Goal: Share content

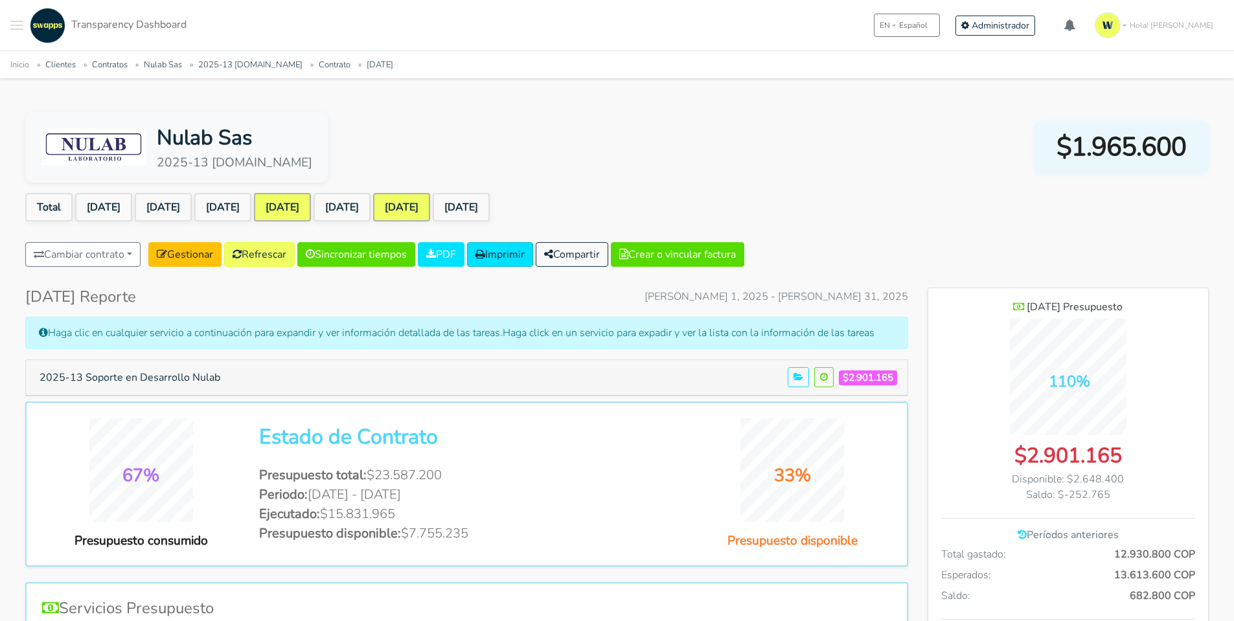
scroll to position [944, 280]
click at [599, 253] on button "Compartir" at bounding box center [572, 254] width 73 height 25
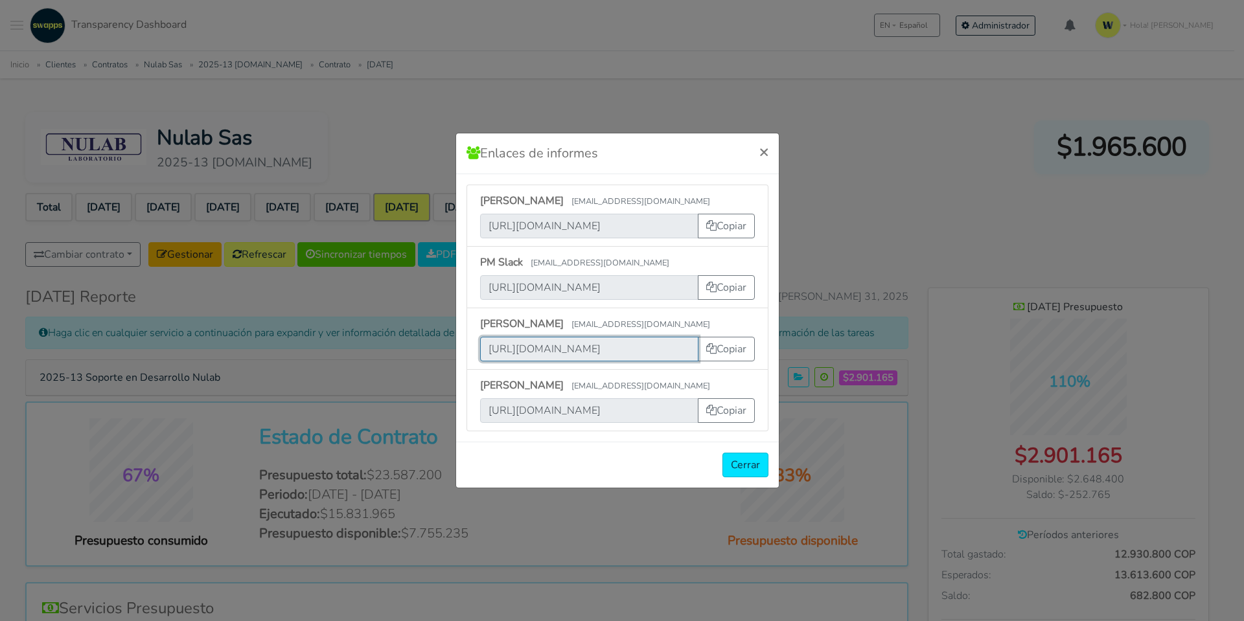
scroll to position [0, 514]
drag, startPoint x: 489, startPoint y: 357, endPoint x: 806, endPoint y: 380, distance: 317.6
click at [806, 380] on div "Enlaces de informes × Deisy Upegui dupegui@swapps.com https://app.swapps.com/u/…" at bounding box center [622, 310] width 1244 height 621
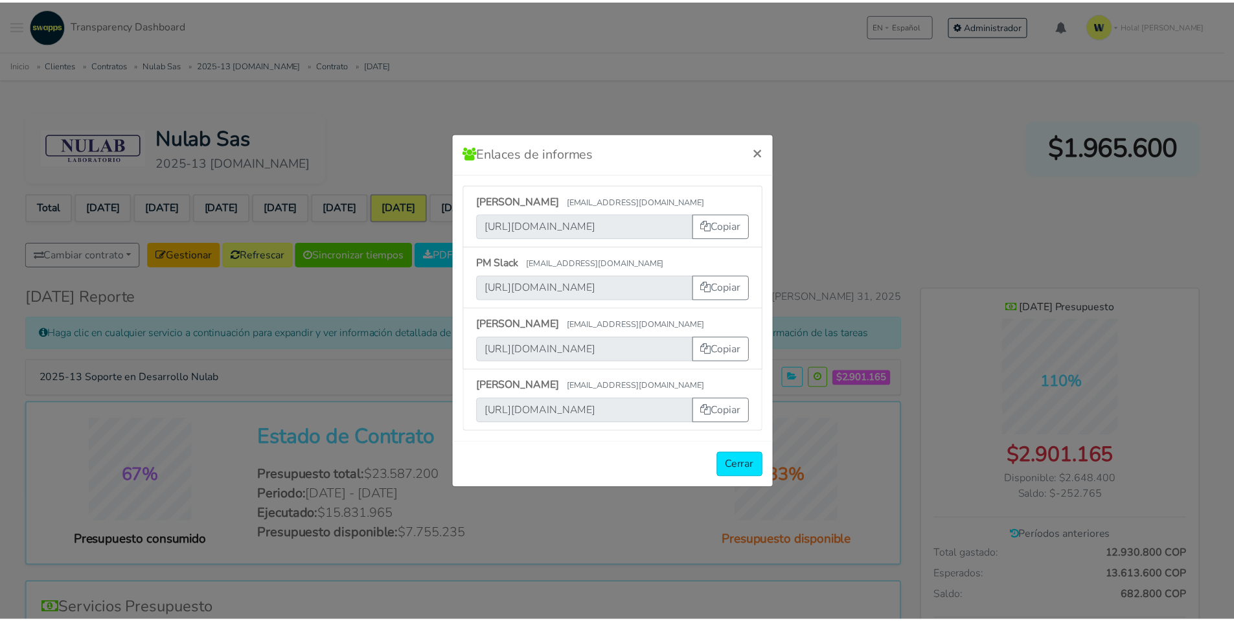
scroll to position [0, 0]
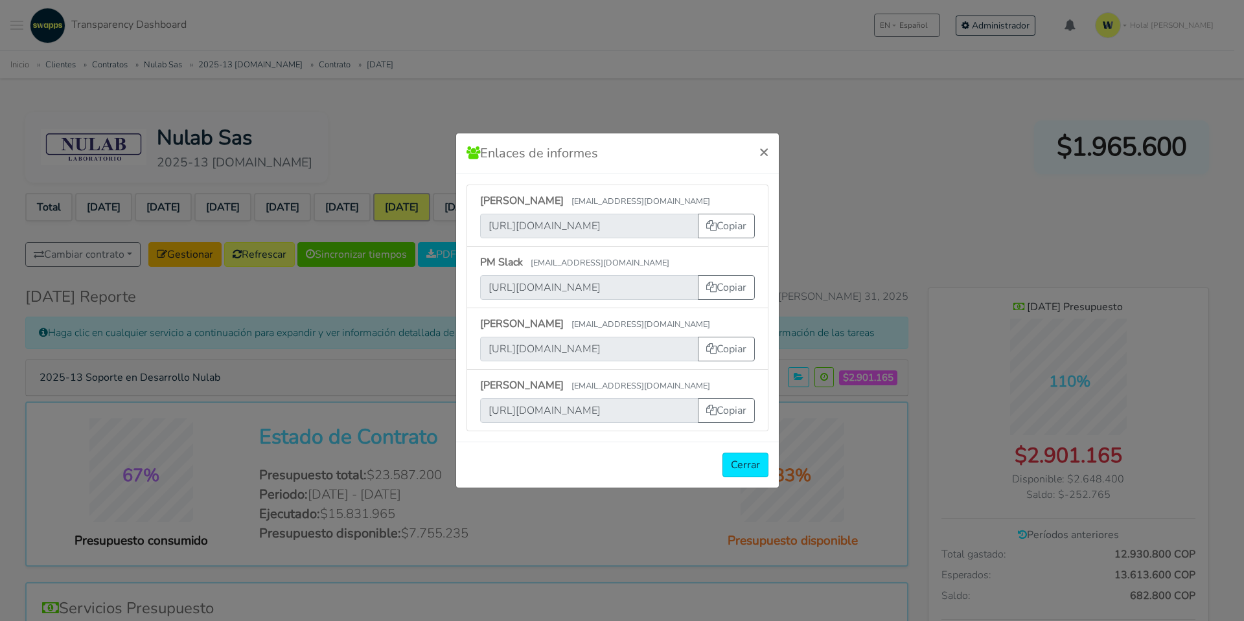
click at [870, 192] on div "Enlaces de informes × Deisy Upegui dupegui@swapps.com https://app.swapps.com/u/…" at bounding box center [622, 310] width 1244 height 621
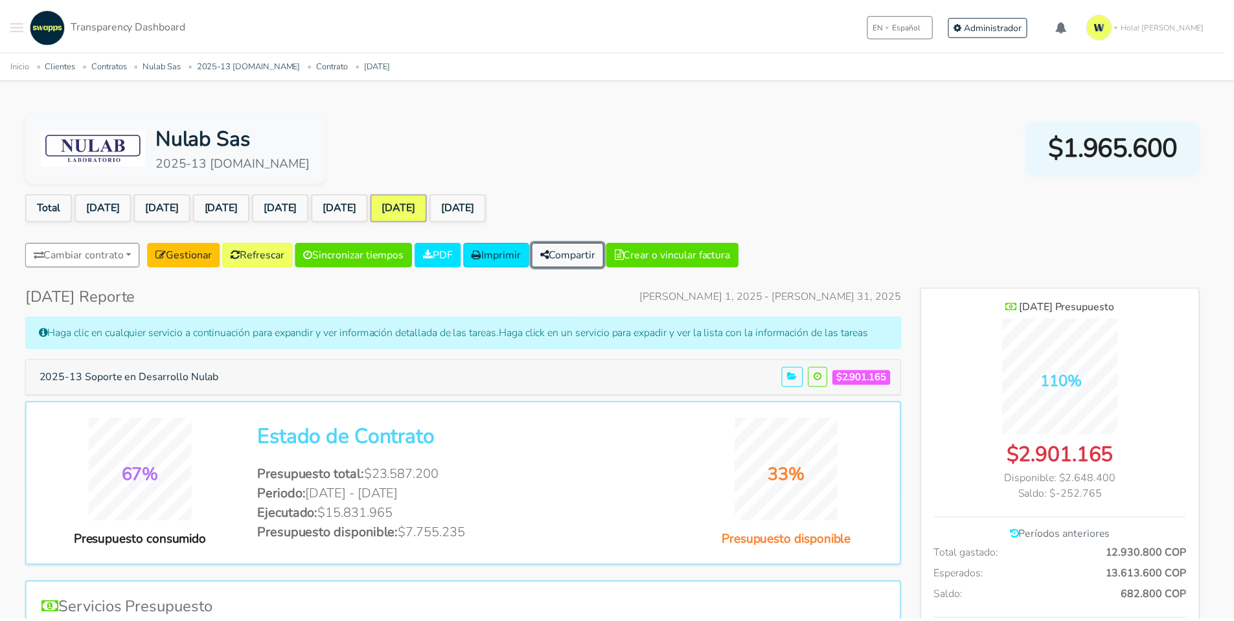
scroll to position [646859, 647524]
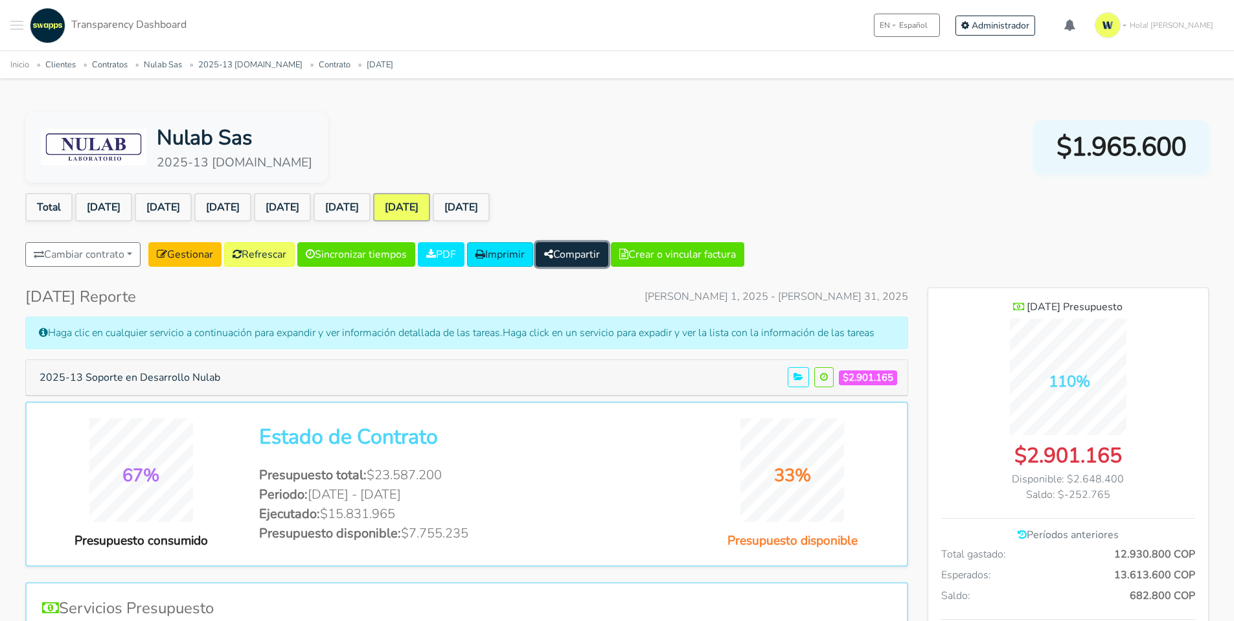
click at [580, 260] on button "Compartir" at bounding box center [572, 254] width 73 height 25
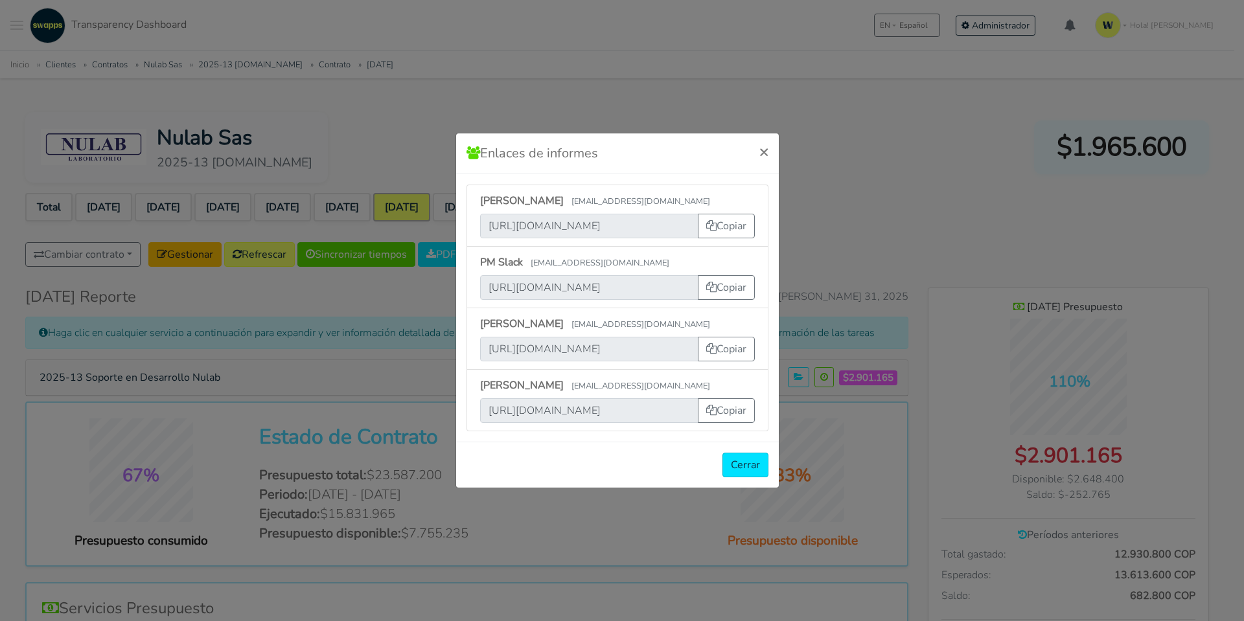
click at [671, 77] on div "Enlaces de informes × [PERSON_NAME] [EMAIL_ADDRESS][DOMAIN_NAME] [URL][DOMAIN_N…" at bounding box center [622, 310] width 1244 height 621
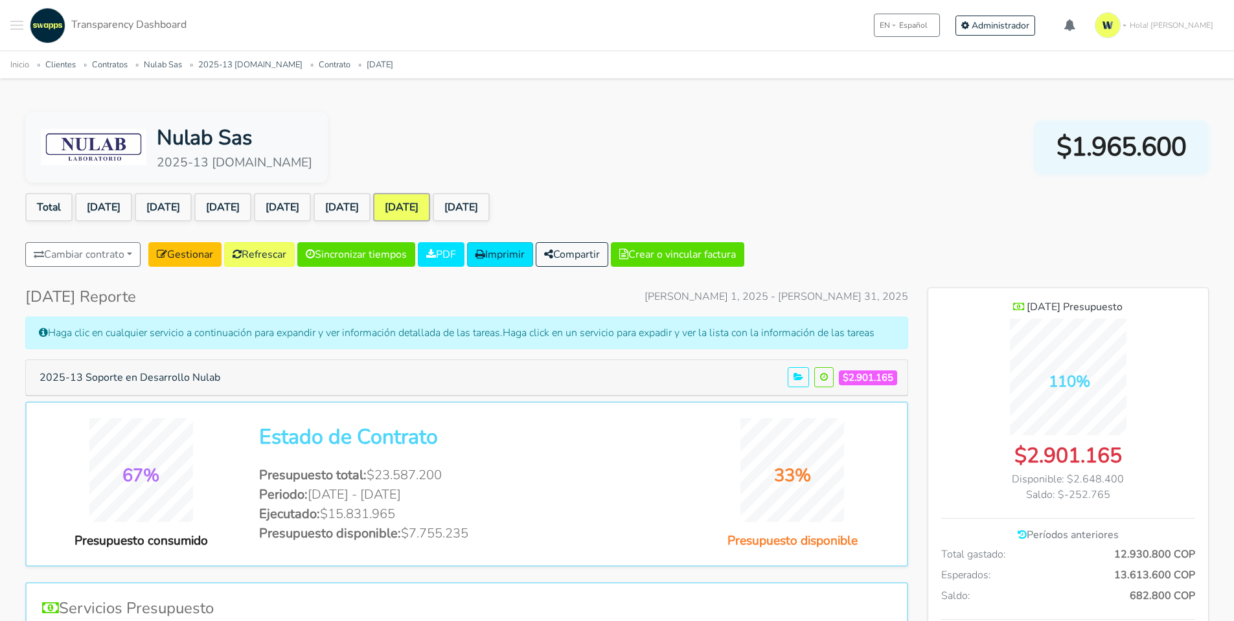
click at [185, 70] on ul "Inicio Clientes Contratos Nulab Sas 2025-13 lims.nulab.com.co Contrato Jul 2025" at bounding box center [616, 64] width 1213 height 16
click at [172, 71] on link "Nulab Sas" at bounding box center [163, 65] width 38 height 12
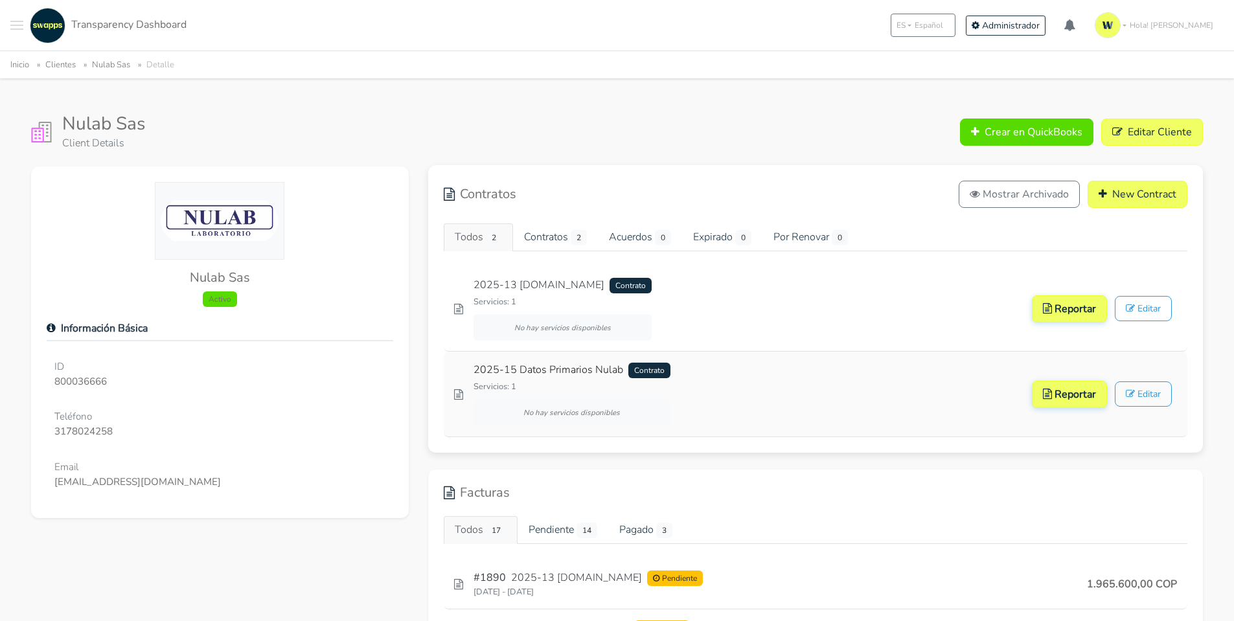
click at [544, 368] on link "2025-15 Datos Primarios Nulab Contrato" at bounding box center [572, 370] width 197 height 16
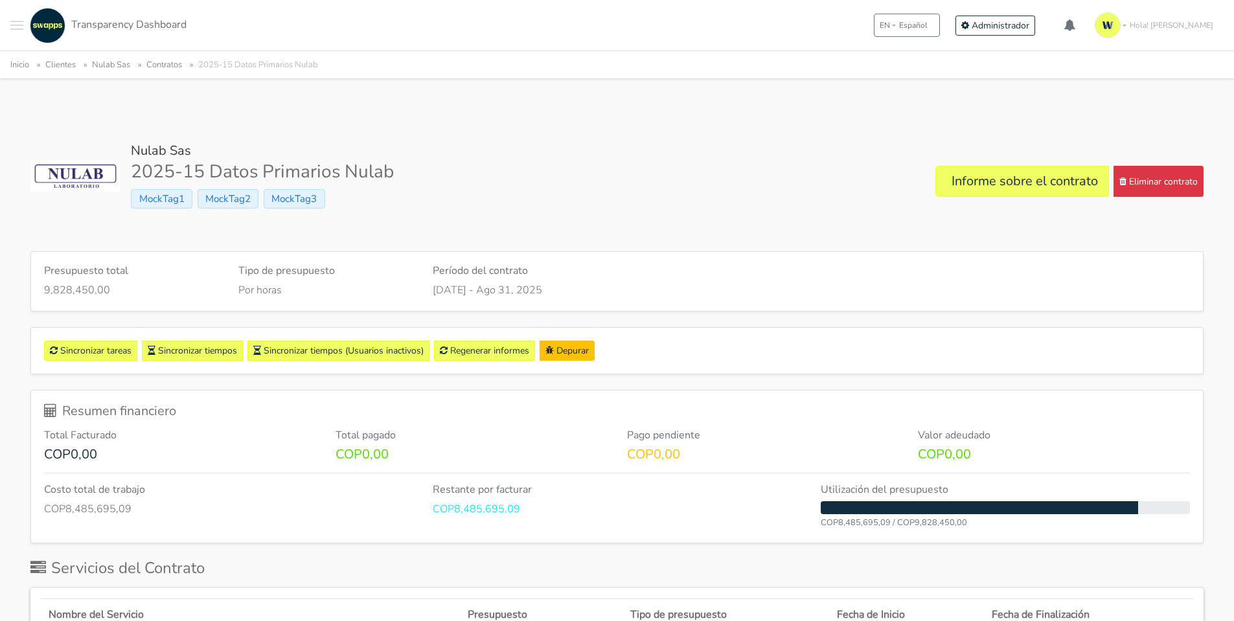
click at [104, 17] on span "Transparency Dashboard" at bounding box center [128, 24] width 115 height 14
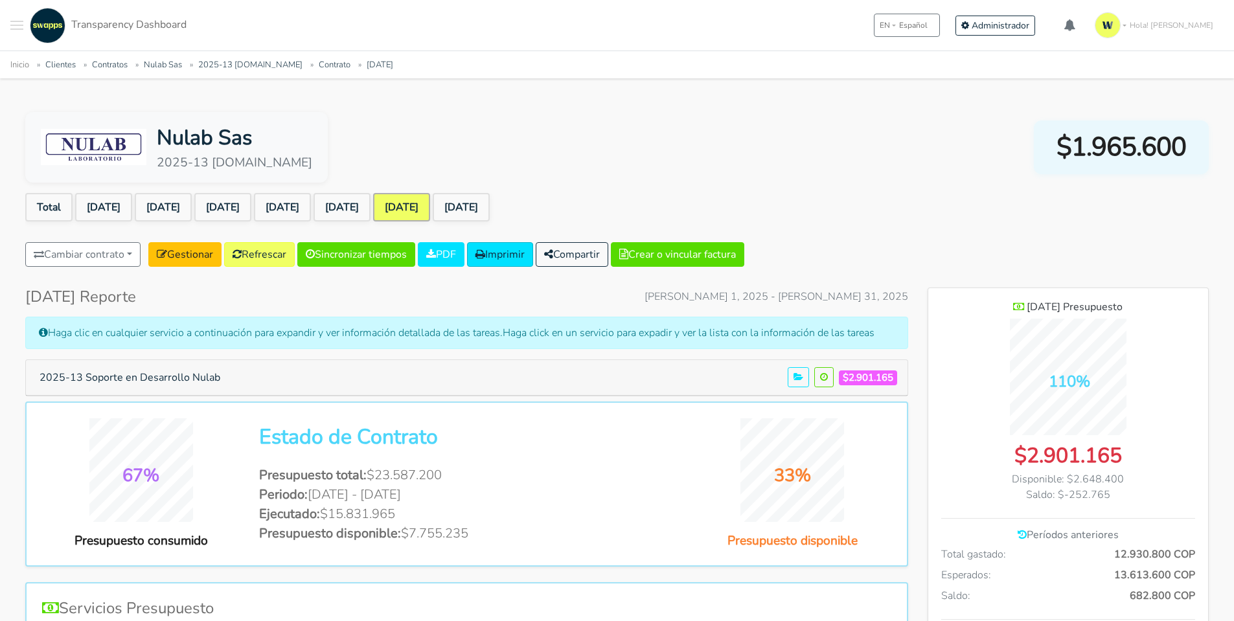
scroll to position [944, 280]
click at [602, 258] on button "Compartir" at bounding box center [572, 254] width 73 height 25
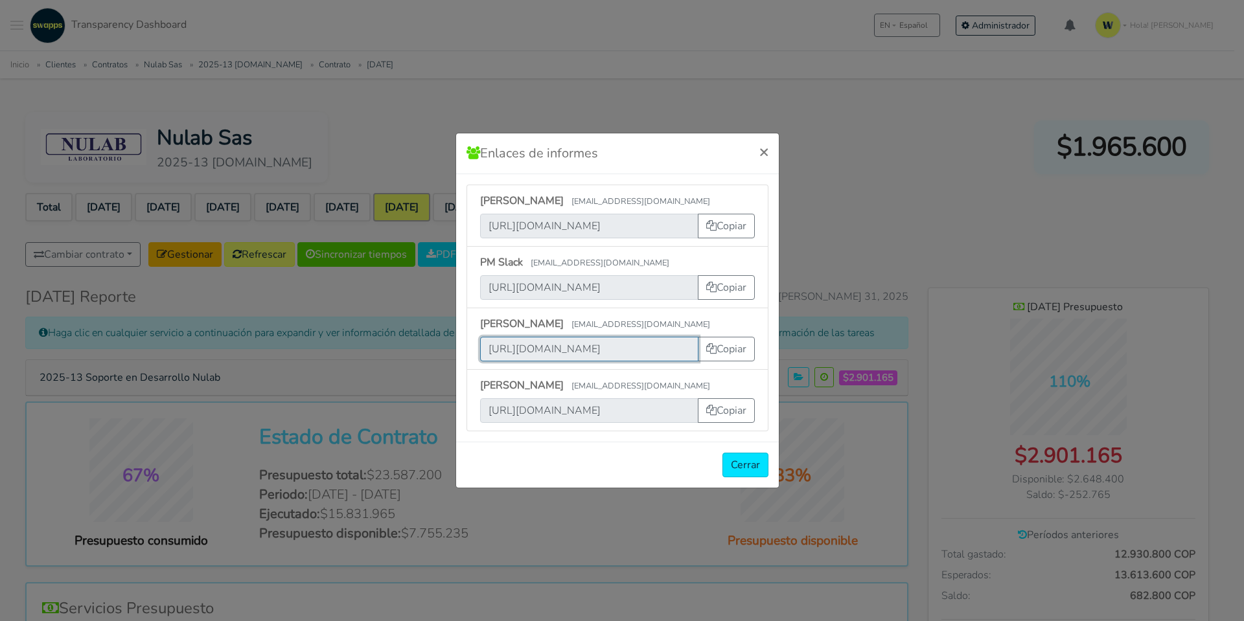
scroll to position [0, 514]
drag, startPoint x: 484, startPoint y: 360, endPoint x: 935, endPoint y: 374, distance: 451.7
click at [935, 374] on div "Enlaces de informes × [PERSON_NAME] [EMAIL_ADDRESS][DOMAIN_NAME] [URL][DOMAIN_N…" at bounding box center [622, 310] width 1244 height 621
